Goal: Information Seeking & Learning: Learn about a topic

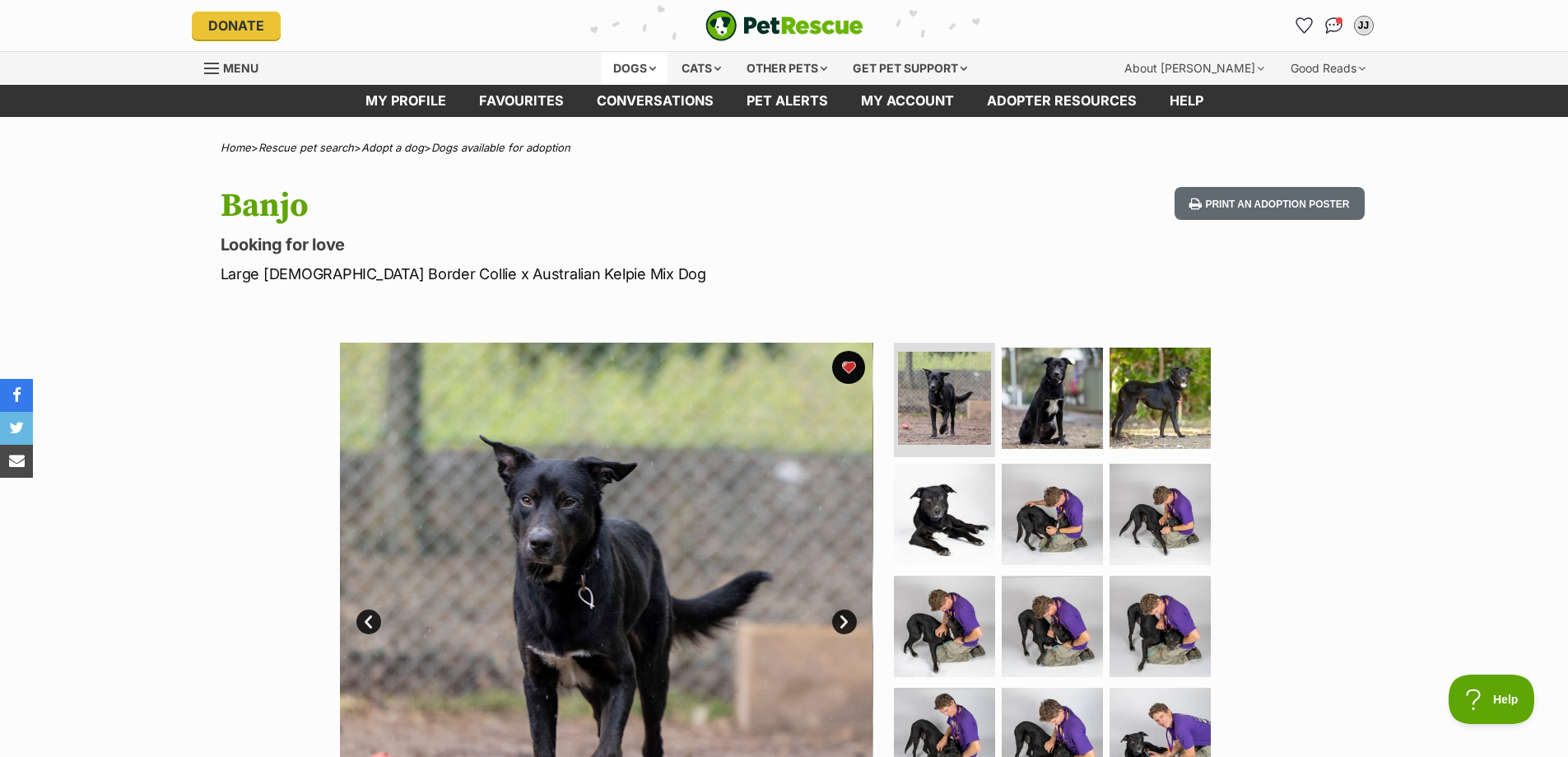
click at [659, 63] on div "Dogs" at bounding box center [634, 68] width 66 height 33
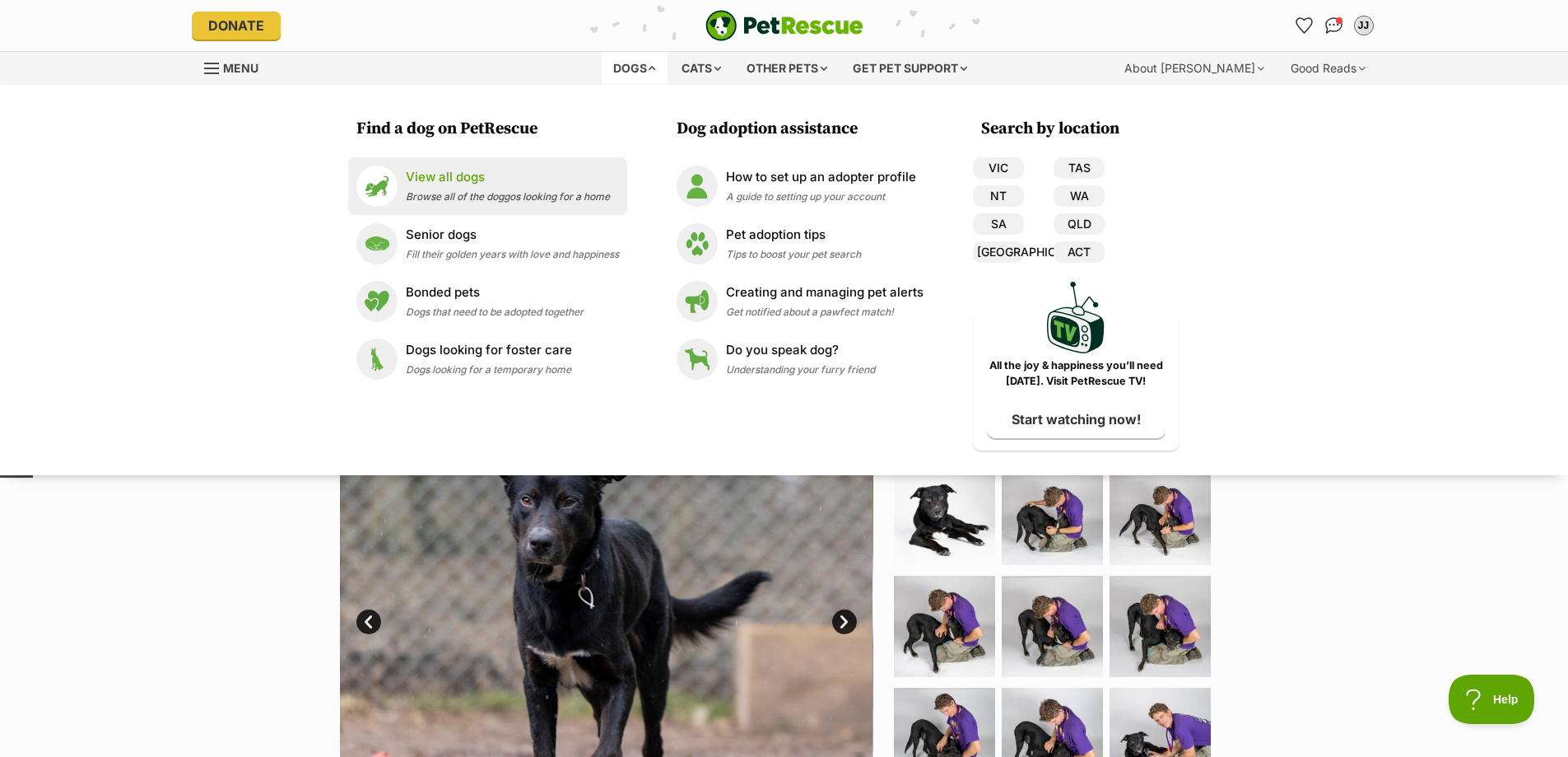
click at [458, 180] on p "View all dogs" at bounding box center [508, 178] width 204 height 19
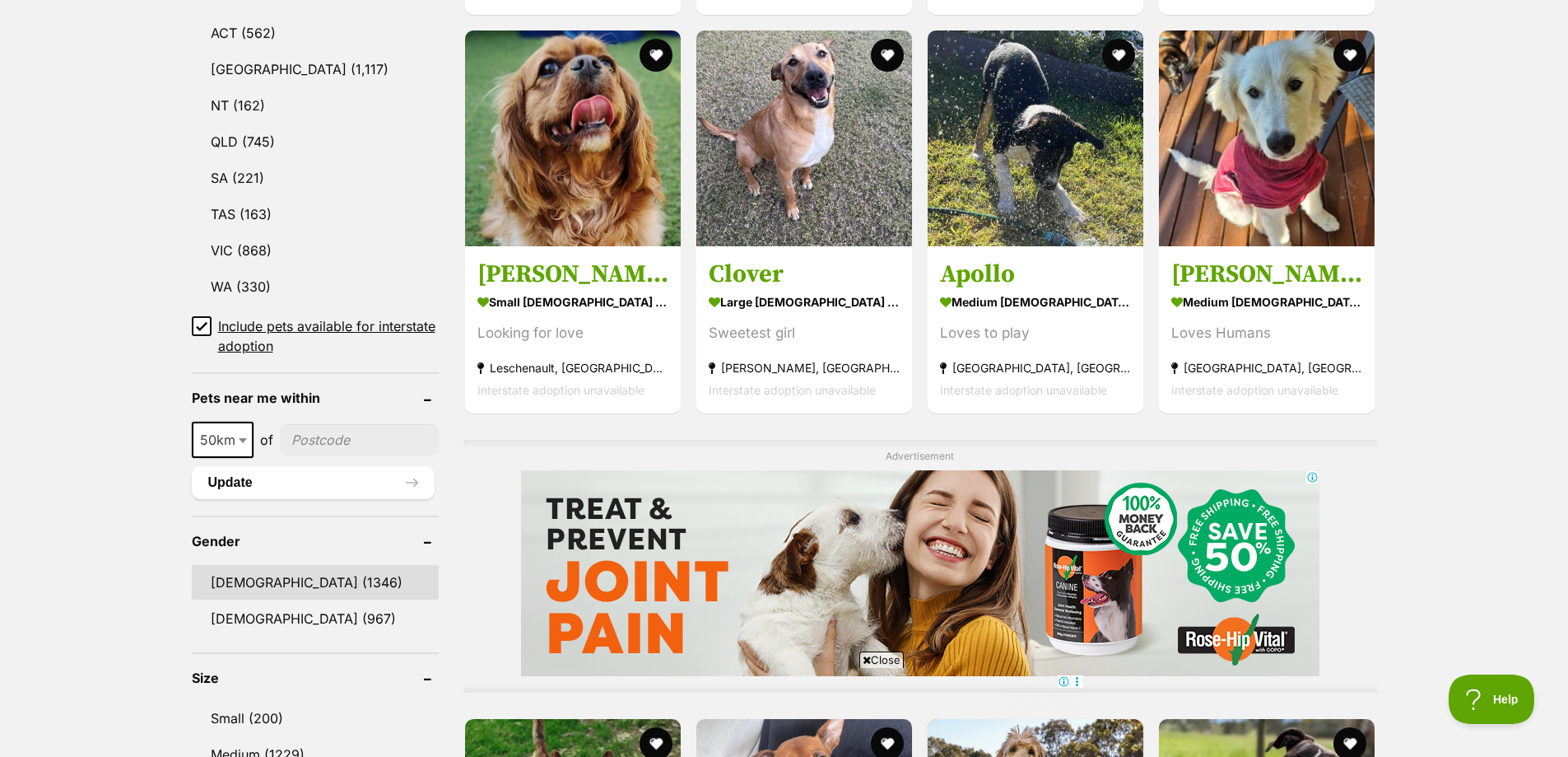
click at [242, 578] on link "[DEMOGRAPHIC_DATA] (1346)" at bounding box center [315, 582] width 247 height 34
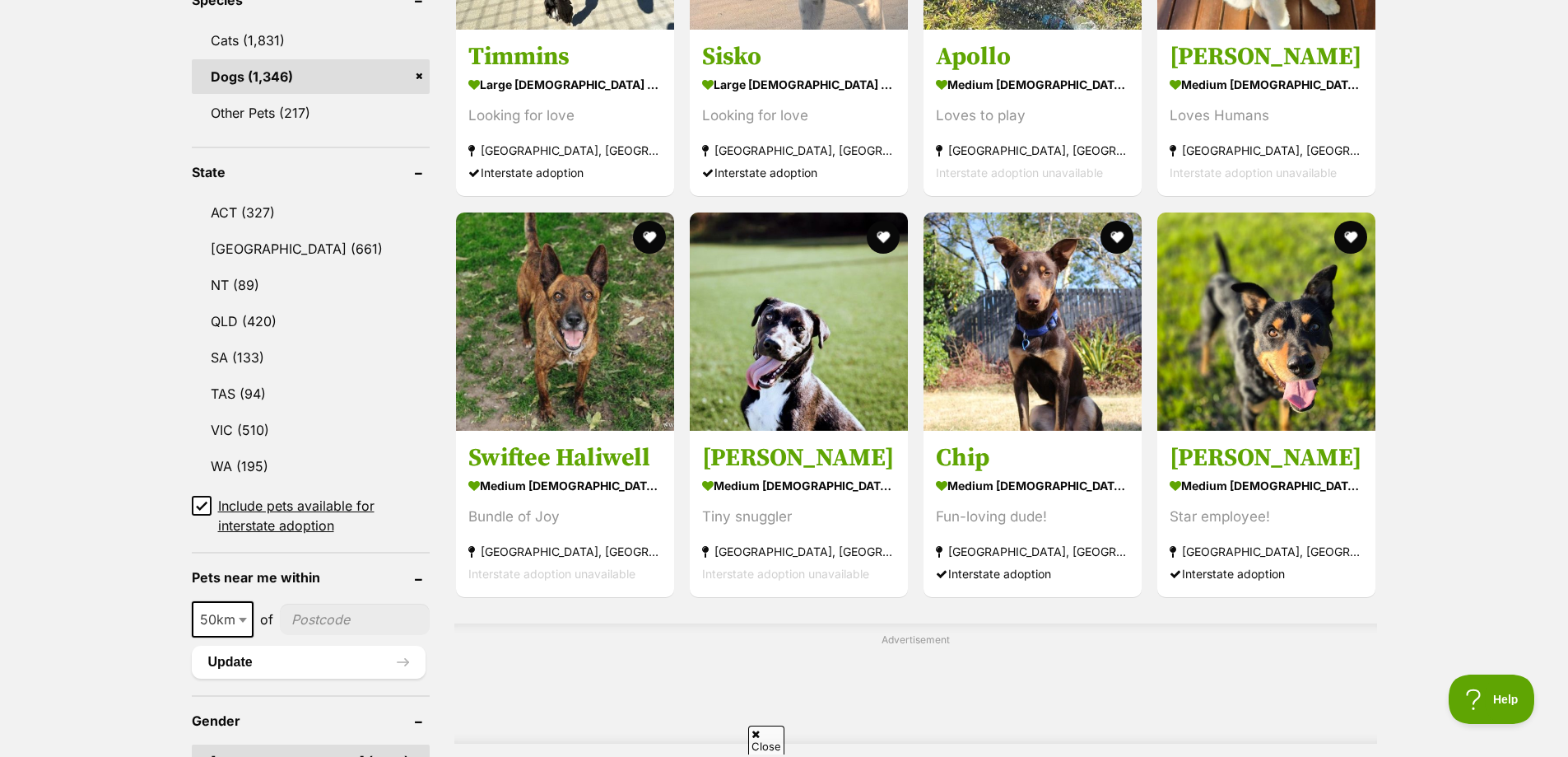
scroll to position [741, 0]
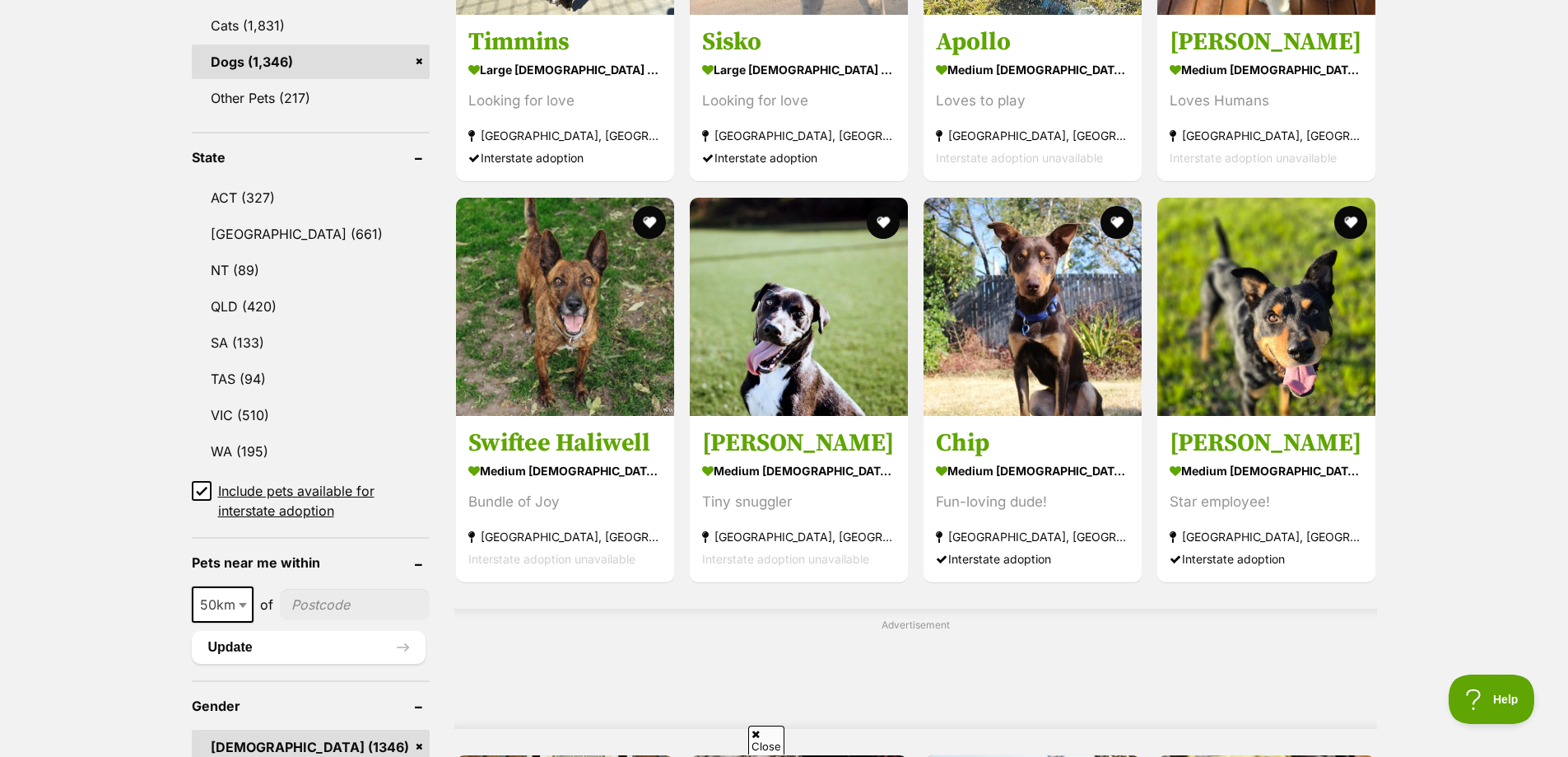
click at [309, 596] on input"] "postcode" at bounding box center [355, 605] width 150 height 32
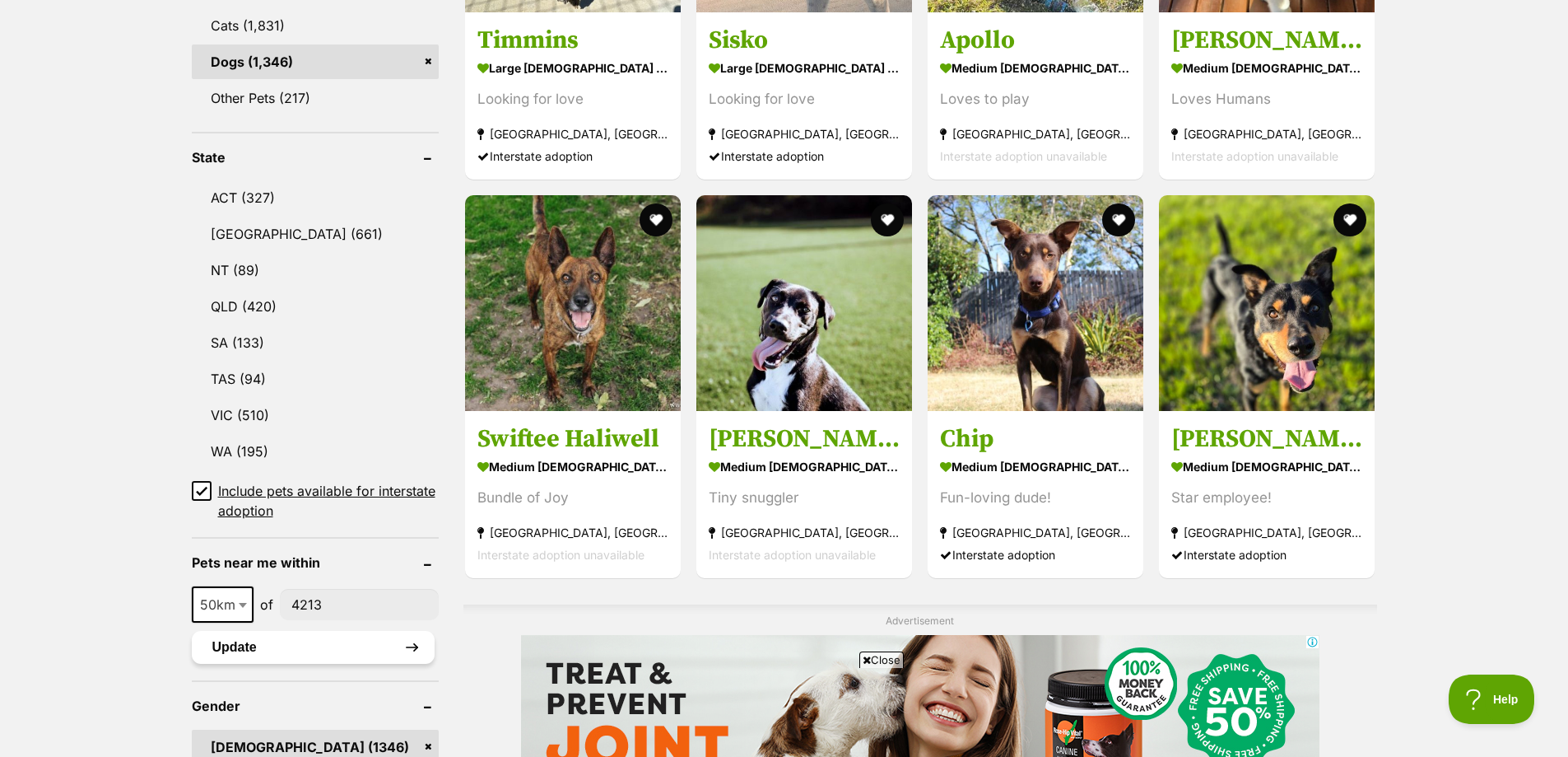
scroll to position [0, 0]
type input"] "4213"
click at [273, 640] on button "Update" at bounding box center [313, 647] width 243 height 33
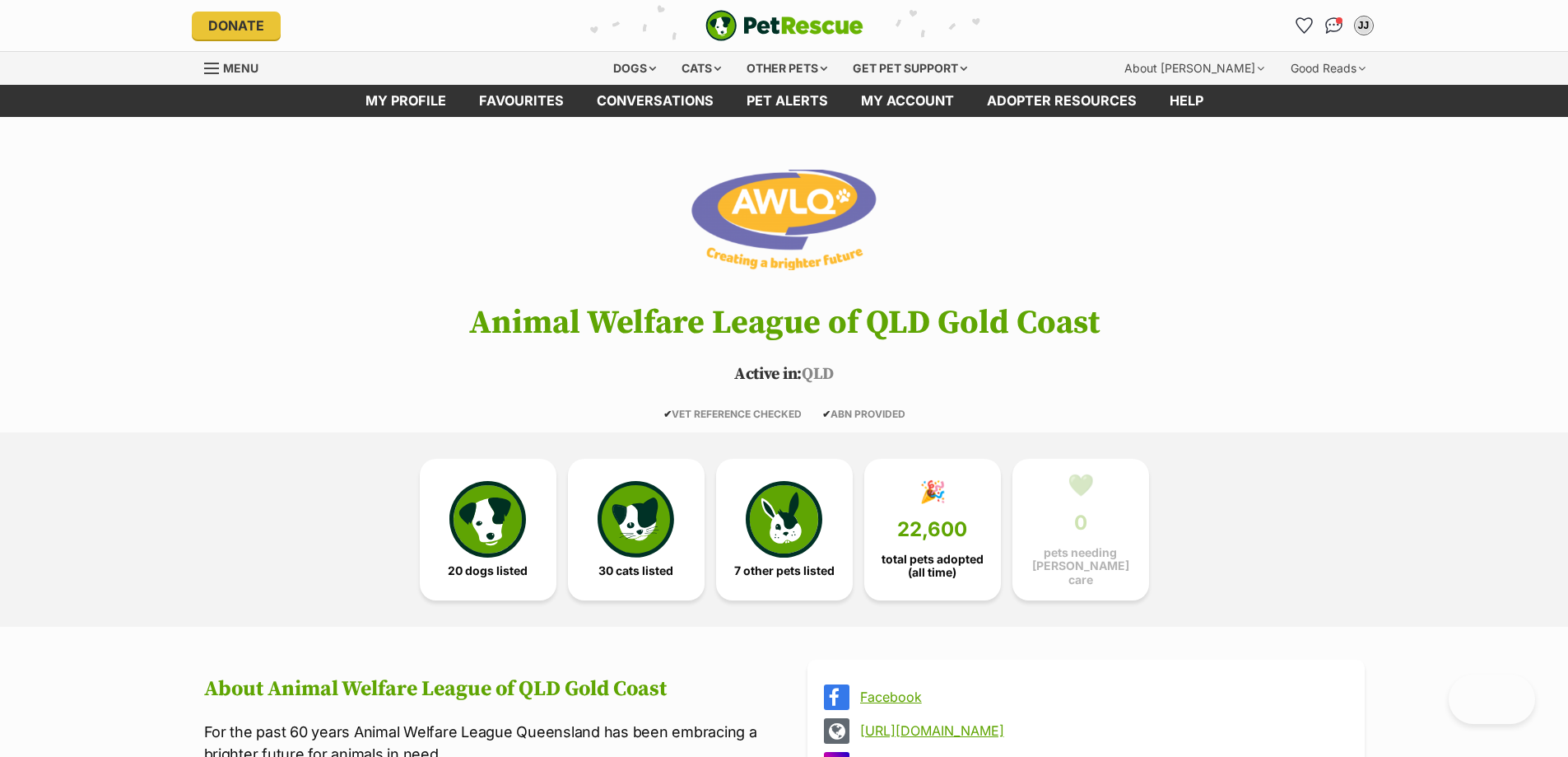
click at [802, 207] on img at bounding box center [783, 219] width 187 height 140
